Goal: Transaction & Acquisition: Purchase product/service

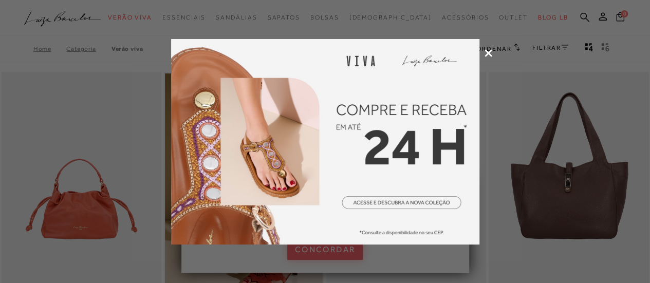
click at [488, 56] on icon at bounding box center [489, 53] width 8 height 8
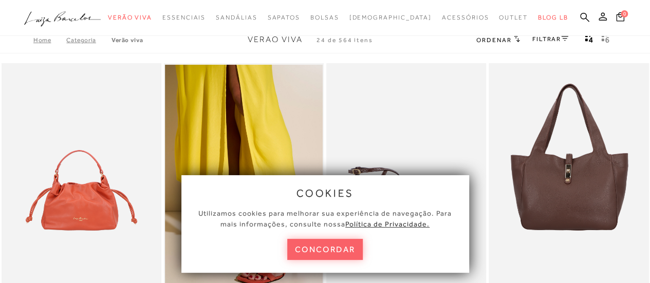
scroll to position [10, 0]
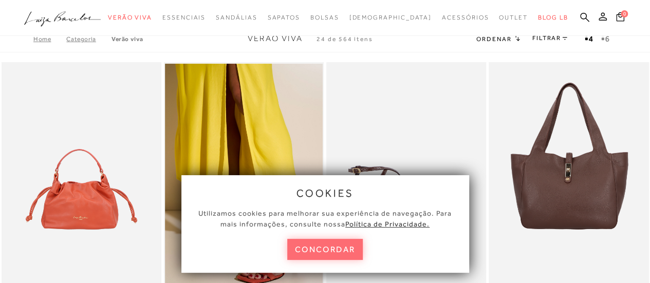
click at [339, 258] on button "concordar" at bounding box center [325, 249] width 76 height 21
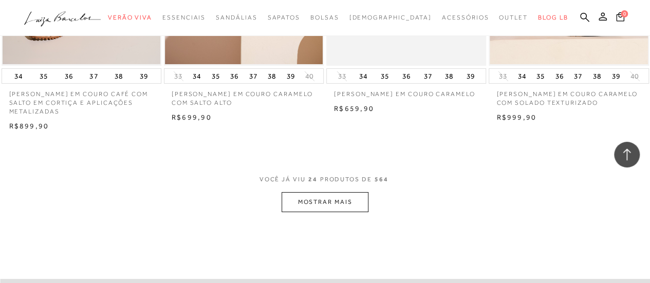
scroll to position [1819, 0]
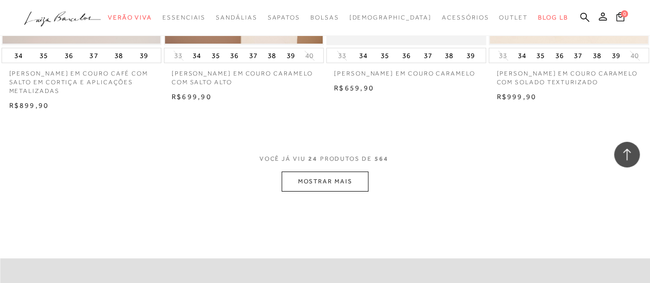
click at [301, 178] on button "MOSTRAR MAIS" at bounding box center [325, 182] width 86 height 20
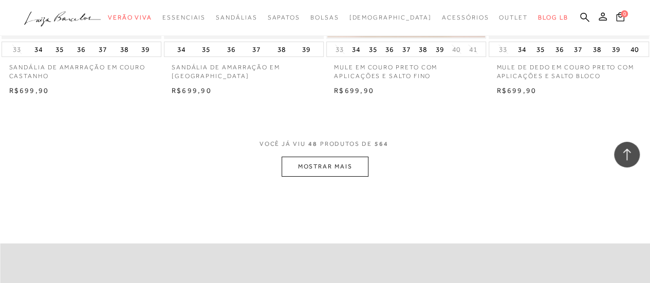
scroll to position [3697, 0]
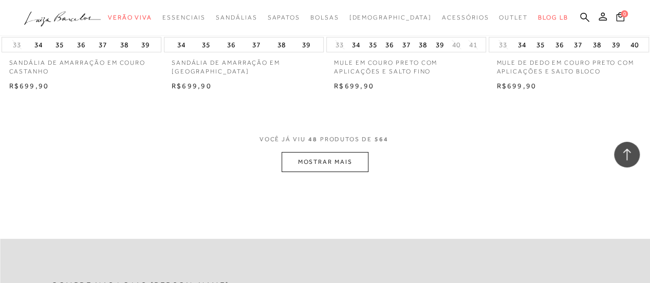
click at [319, 161] on button "MOSTRAR MAIS" at bounding box center [325, 162] width 86 height 20
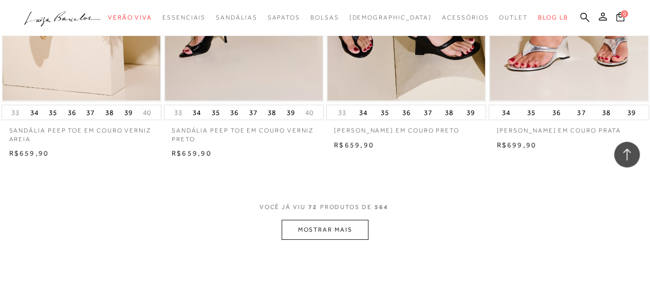
scroll to position [5499, 0]
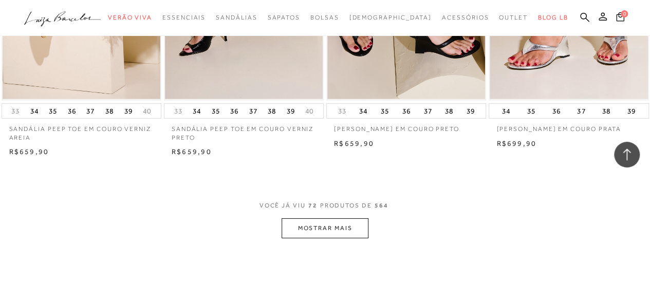
click at [334, 223] on button "MOSTRAR MAIS" at bounding box center [325, 229] width 86 height 20
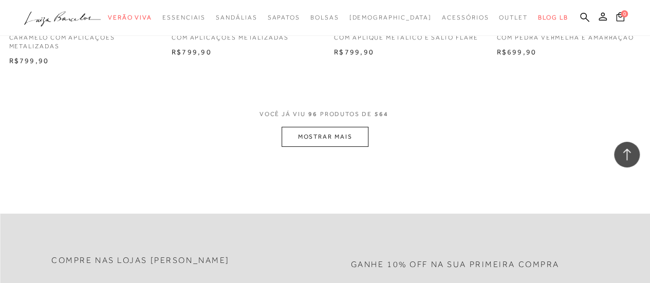
scroll to position [7467, 0]
click at [347, 140] on button "MOSTRAR MAIS" at bounding box center [325, 136] width 86 height 20
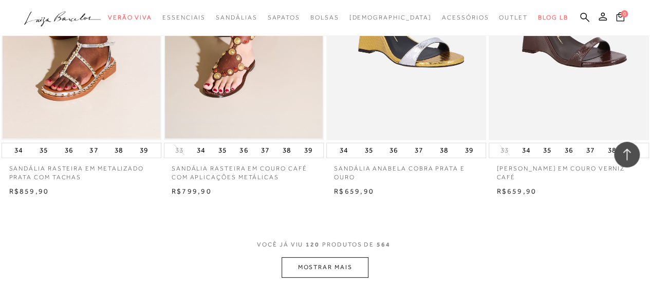
scroll to position [9222, 0]
click at [329, 268] on button "MOSTRAR MAIS" at bounding box center [325, 267] width 86 height 20
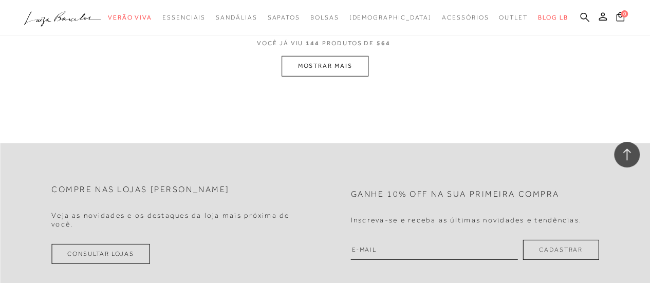
scroll to position [11264, 0]
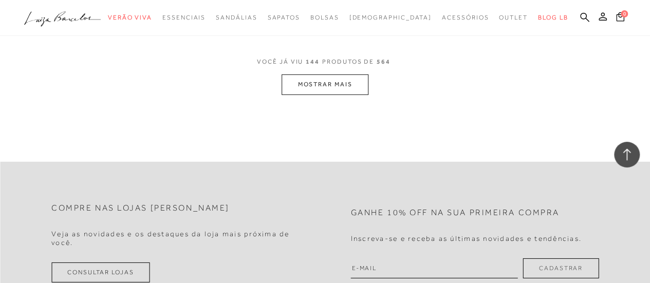
click at [331, 91] on button "MOSTRAR MAIS" at bounding box center [325, 85] width 86 height 20
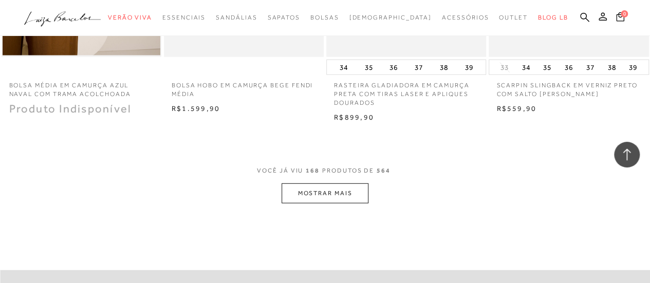
scroll to position [13043, 0]
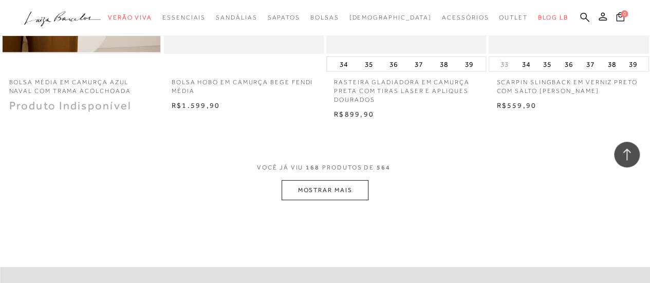
click at [322, 184] on button "MOSTRAR MAIS" at bounding box center [325, 190] width 86 height 20
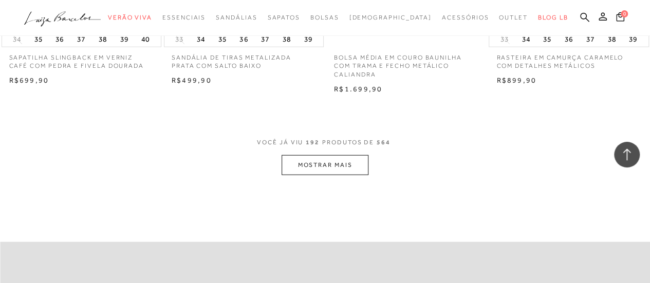
scroll to position [14954, 0]
click at [341, 160] on button "MOSTRAR MAIS" at bounding box center [325, 165] width 86 height 20
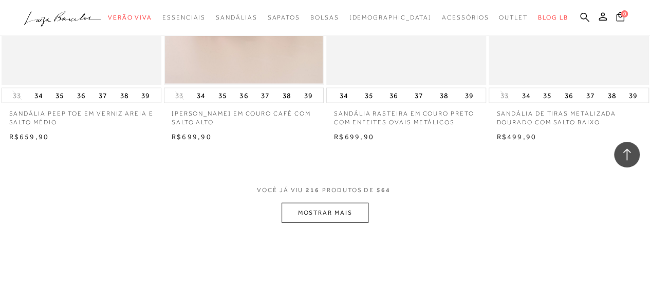
scroll to position [16788, 0]
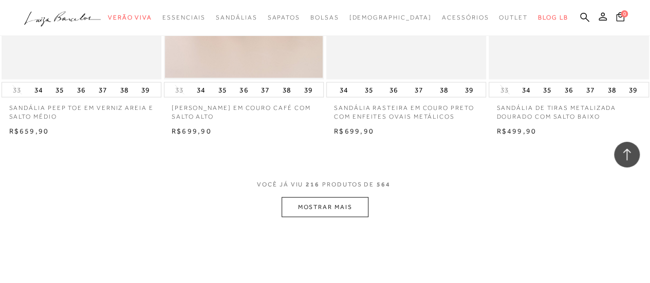
click at [341, 199] on button "MOSTRAR MAIS" at bounding box center [325, 207] width 86 height 20
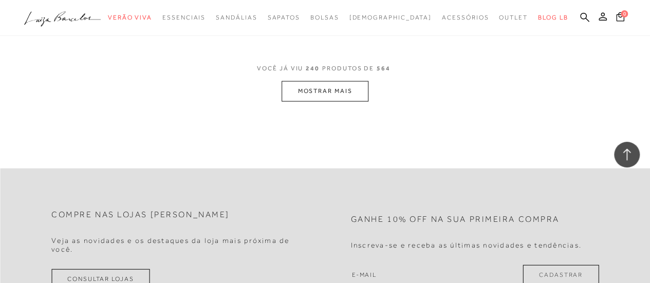
scroll to position [18780, 0]
click at [285, 82] on button "MOSTRAR MAIS" at bounding box center [325, 92] width 86 height 20
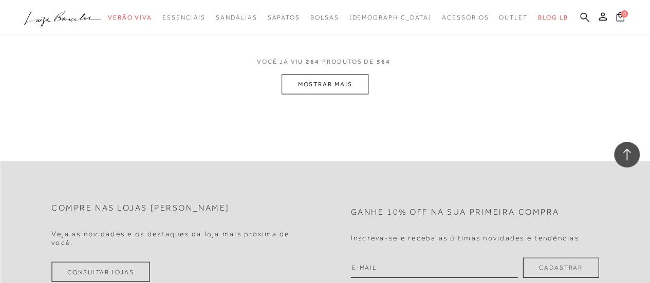
scroll to position [20665, 0]
click at [355, 74] on button "MOSTRAR MAIS" at bounding box center [325, 84] width 86 height 20
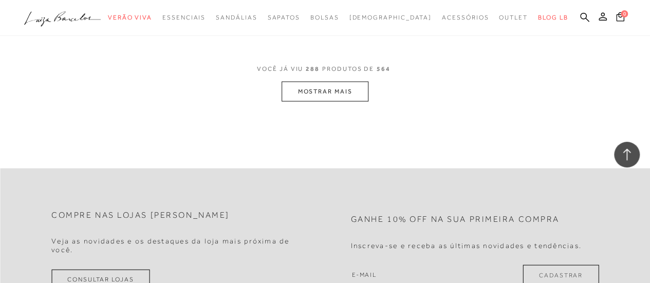
scroll to position [22497, 0]
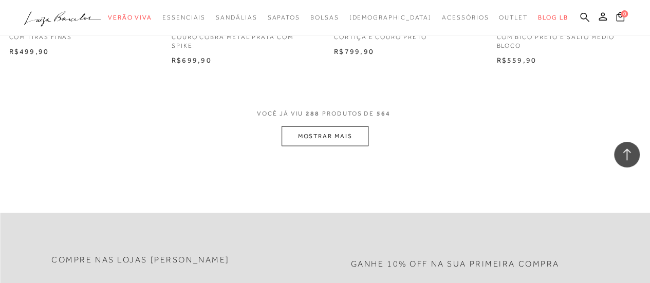
click at [322, 126] on button "MOSTRAR MAIS" at bounding box center [325, 136] width 86 height 20
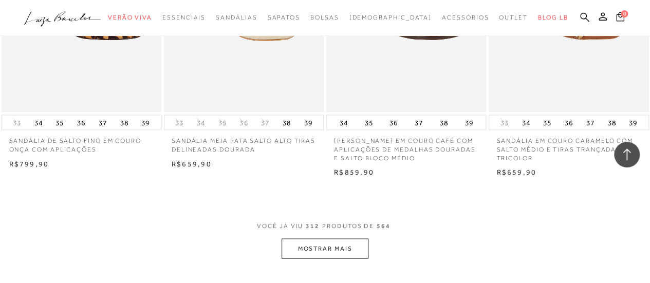
scroll to position [24304, 0]
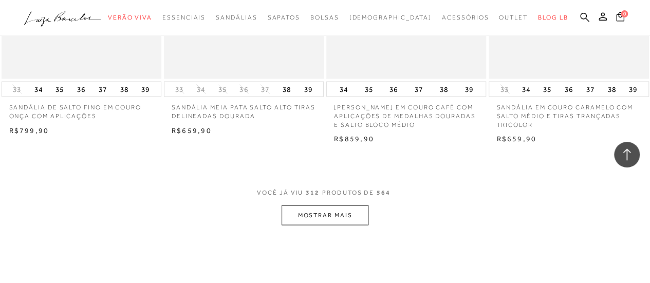
click at [331, 205] on button "MOSTRAR MAIS" at bounding box center [325, 215] width 86 height 20
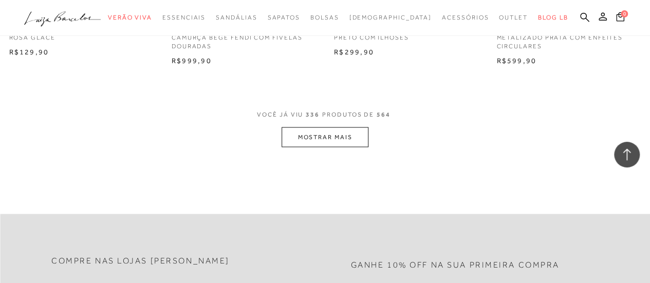
scroll to position [26267, 0]
click at [324, 128] on button "MOSTRAR MAIS" at bounding box center [325, 138] width 86 height 20
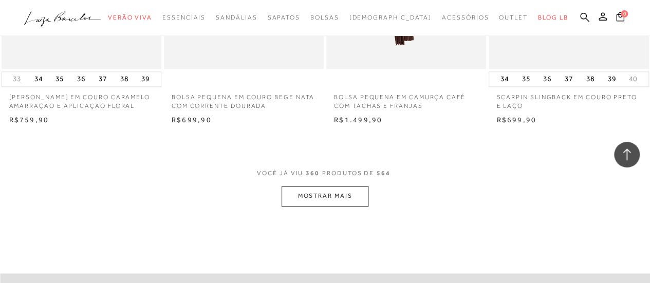
scroll to position [28085, 0]
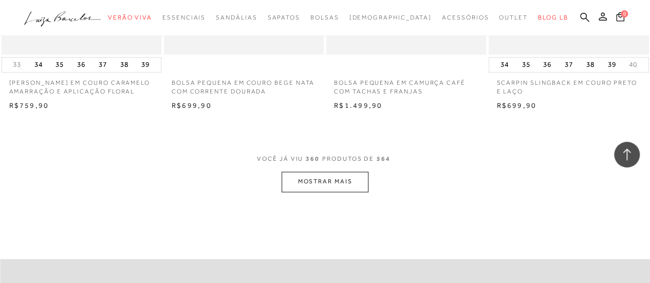
click at [348, 172] on button "MOSTRAR MAIS" at bounding box center [325, 182] width 86 height 20
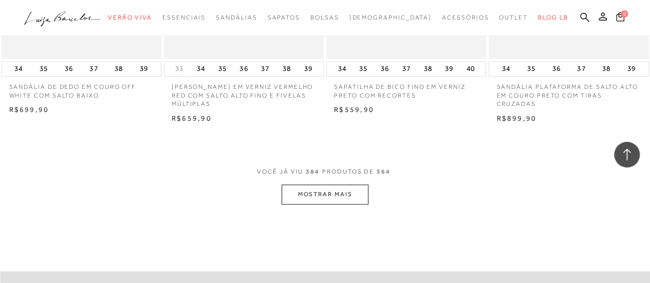
scroll to position [29954, 0]
click at [324, 184] on button "MOSTRAR MAIS" at bounding box center [325, 194] width 86 height 20
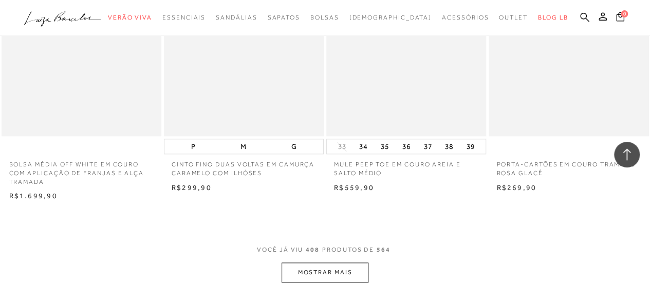
scroll to position [31968, 0]
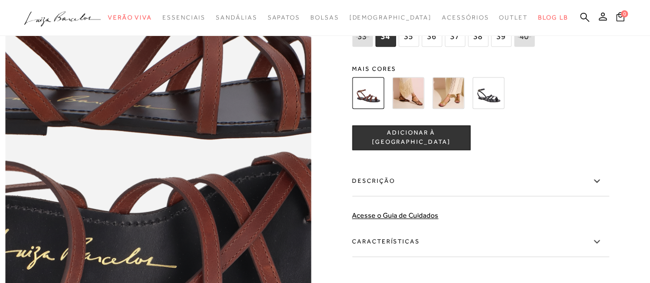
scroll to position [560, 0]
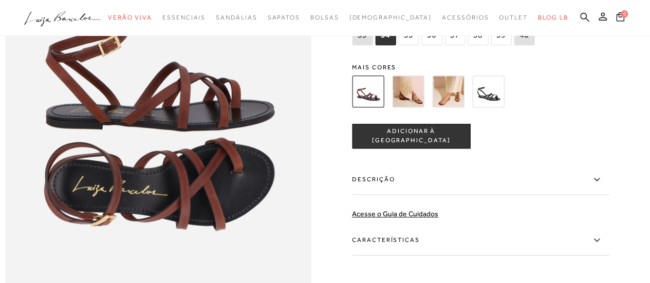
click at [416, 107] on img at bounding box center [408, 92] width 32 height 32
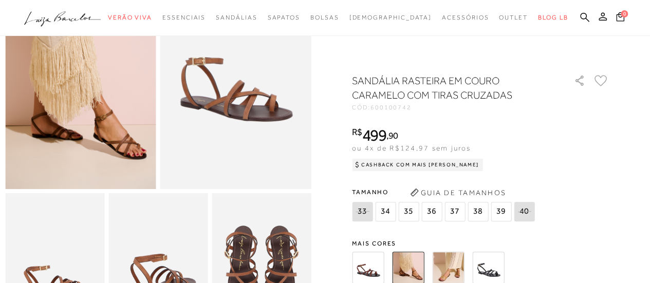
scroll to position [274, 0]
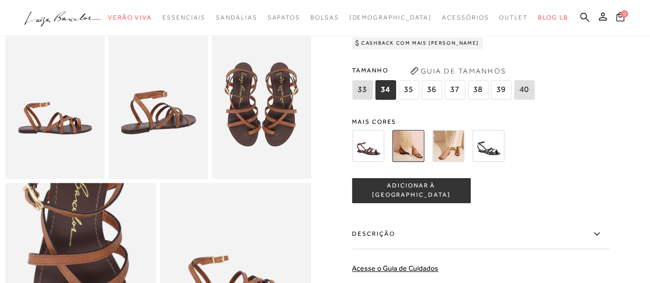
click at [448, 162] on img at bounding box center [448, 146] width 32 height 32
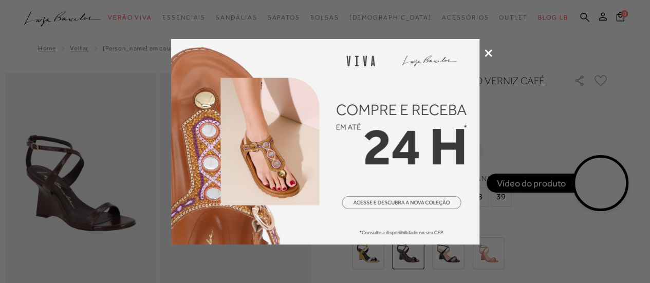
click at [485, 49] on icon at bounding box center [489, 53] width 8 height 8
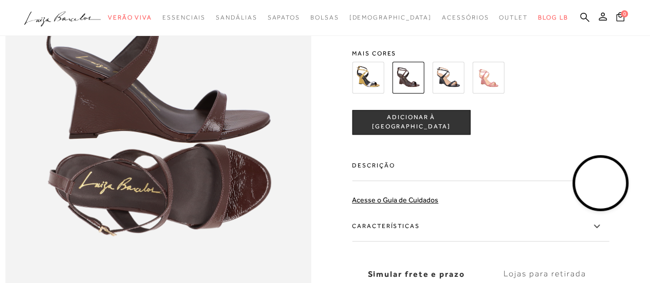
scroll to position [574, 0]
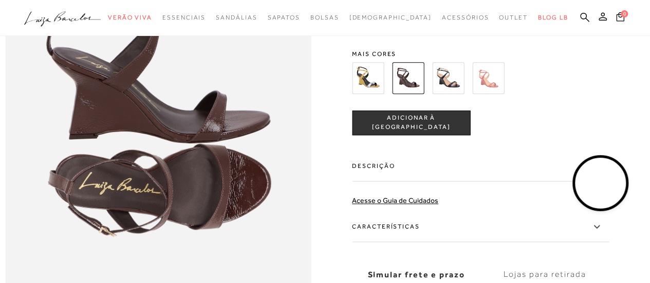
click at [492, 94] on img at bounding box center [489, 78] width 32 height 32
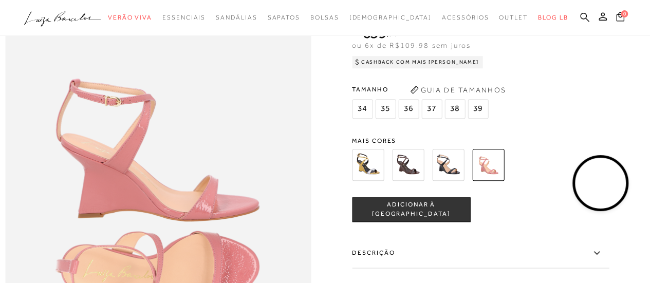
scroll to position [492, 0]
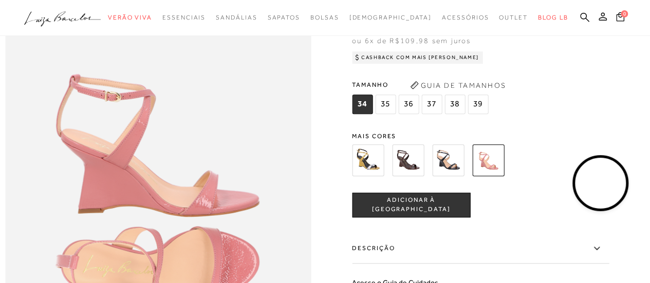
click at [451, 176] on img at bounding box center [448, 160] width 32 height 32
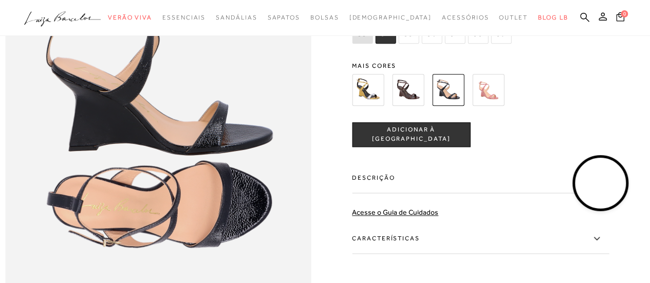
scroll to position [561, 0]
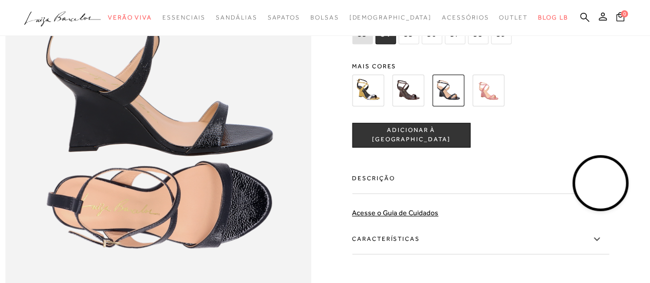
click at [370, 106] on img at bounding box center [368, 91] width 32 height 32
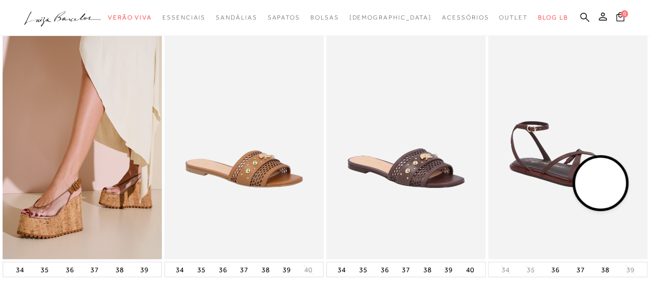
scroll to position [1068, 0]
click at [589, 176] on video at bounding box center [601, 183] width 48 height 48
click at [596, 176] on video at bounding box center [600, 183] width 48 height 48
click at [605, 184] on video at bounding box center [600, 183] width 48 height 48
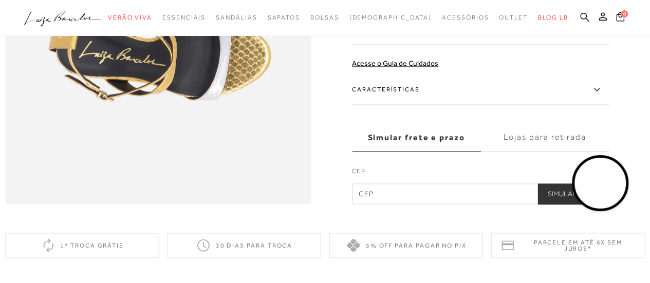
scroll to position [708, 0]
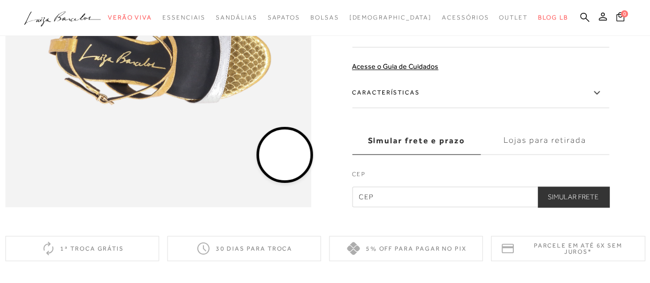
drag, startPoint x: 603, startPoint y: 190, endPoint x: 256, endPoint y: 154, distance: 349.0
click at [261, 154] on video at bounding box center [285, 155] width 48 height 48
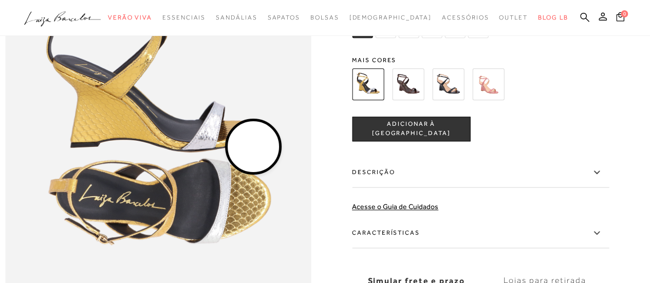
scroll to position [567, 0]
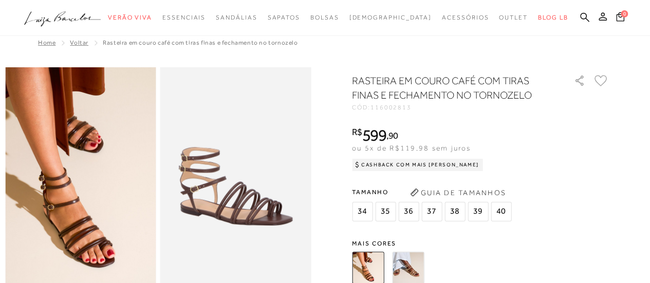
scroll to position [6, 0]
